Goal: Information Seeking & Learning: Learn about a topic

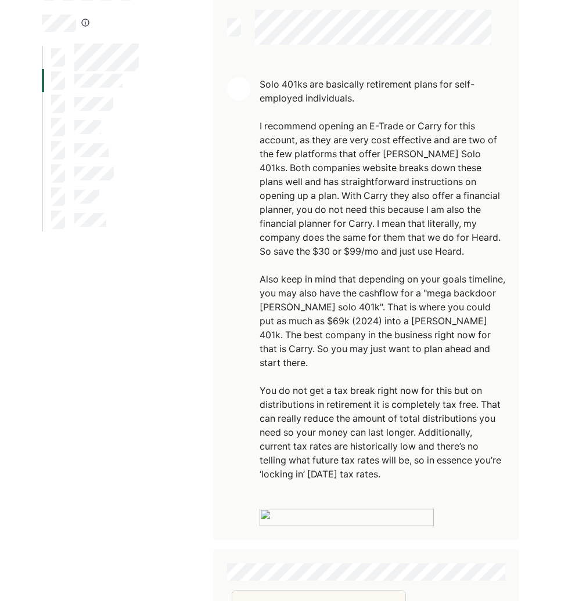
scroll to position [91, 0]
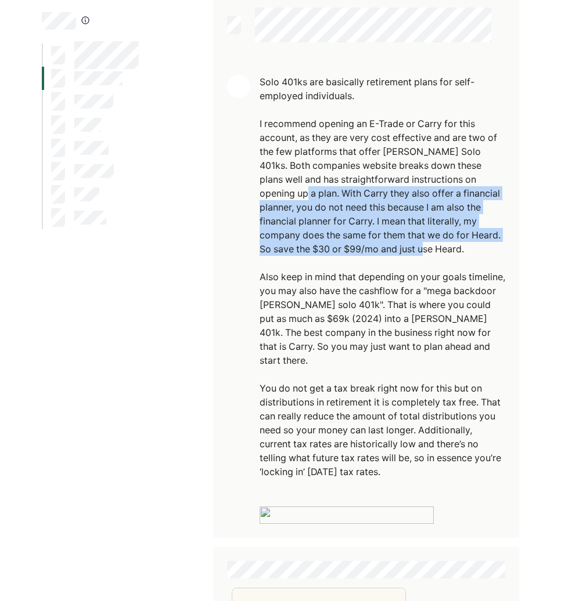
drag, startPoint x: 262, startPoint y: 194, endPoint x: 392, endPoint y: 251, distance: 141.9
click at [393, 251] on div "Solo 401ks are basically retirement plans for self-employed individuals. I reco…" at bounding box center [382, 277] width 246 height 404
click at [392, 251] on div "Solo 401ks are basically retirement plans for self-employed individuals. I reco…" at bounding box center [382, 277] width 246 height 404
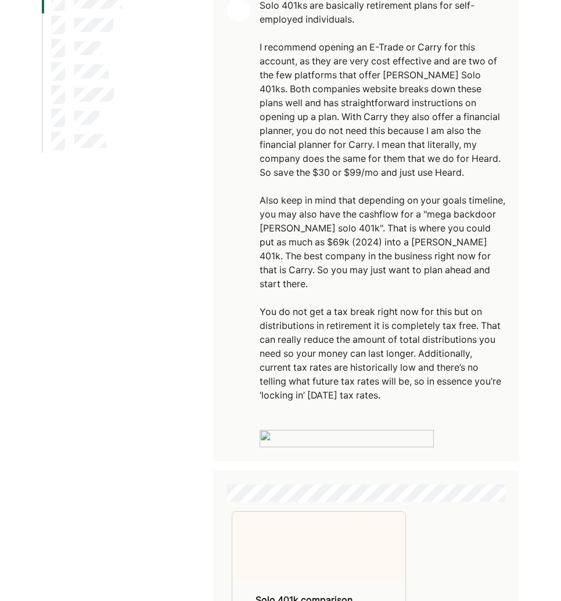
scroll to position [168, 0]
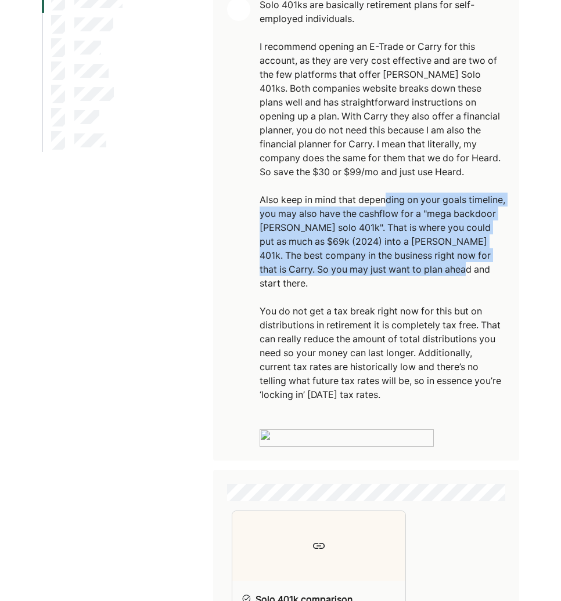
drag, startPoint x: 387, startPoint y: 199, endPoint x: 497, endPoint y: 268, distance: 130.6
click at [498, 269] on div "Solo 401ks are basically retirement plans for self-employed individuals. I reco…" at bounding box center [382, 200] width 246 height 404
click at [497, 268] on div "Solo 401ks are basically retirement plans for self-employed individuals. I reco…" at bounding box center [382, 200] width 246 height 404
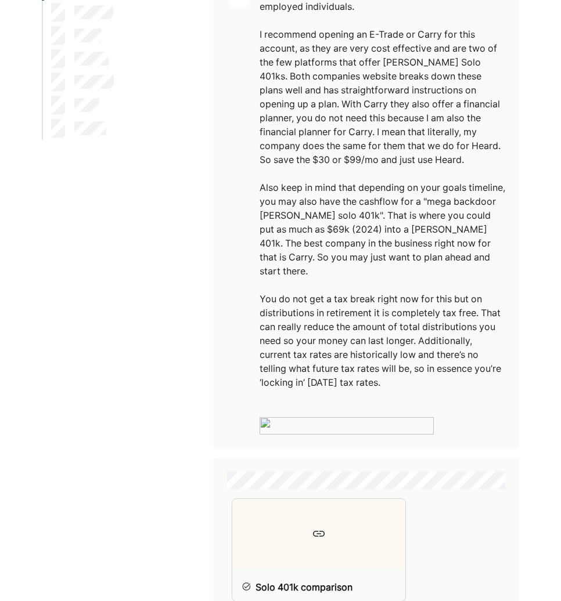
scroll to position [212, 0]
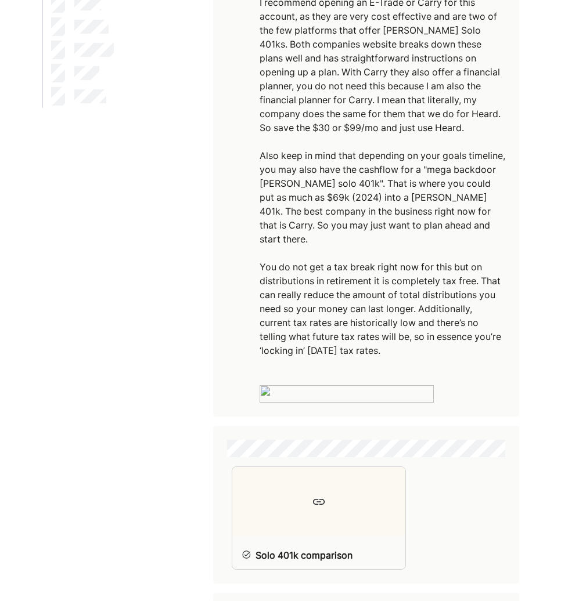
drag, startPoint x: 276, startPoint y: 259, endPoint x: 412, endPoint y: 333, distance: 154.5
click at [412, 333] on div "Solo 401ks are basically retirement plans for self-employed individuals. I reco…" at bounding box center [382, 156] width 246 height 404
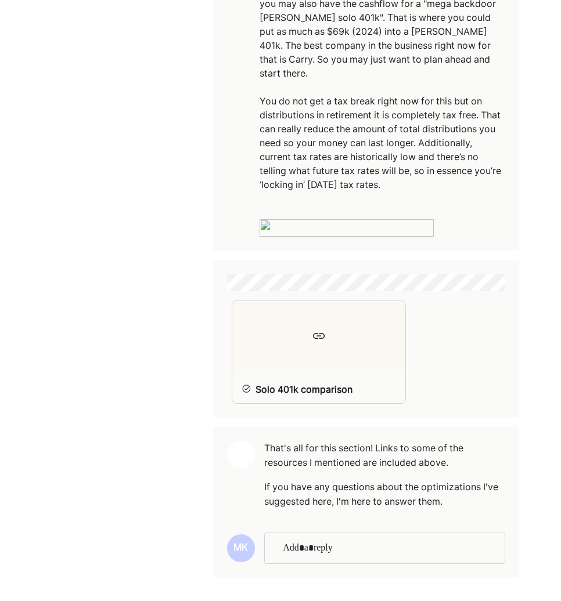
scroll to position [461, 0]
click at [333, 377] on div "Solo 401k comparison" at bounding box center [296, 390] width 129 height 28
